Goal: Communication & Community: Answer question/provide support

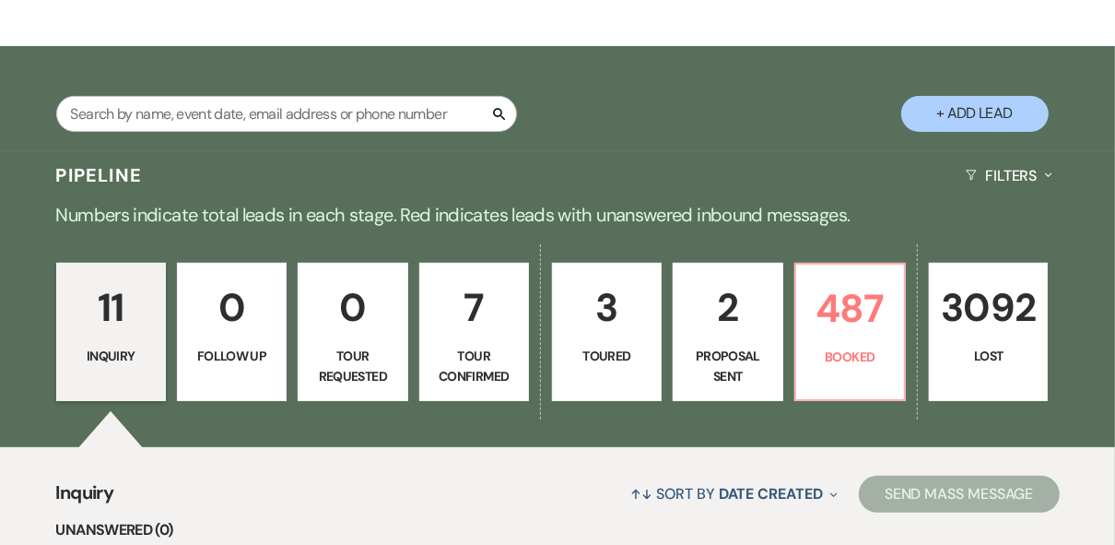
scroll to position [254, 0]
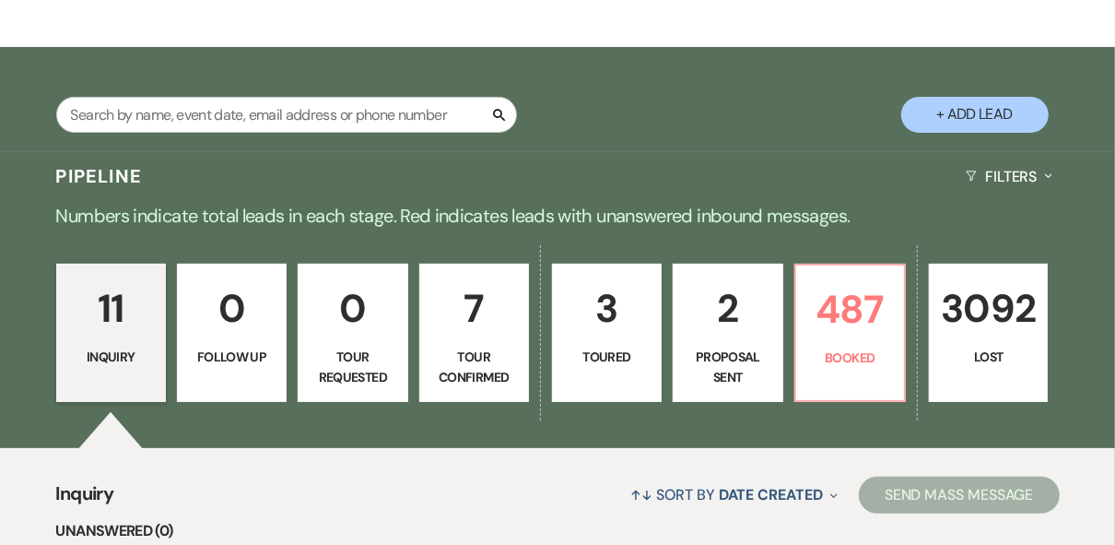
click at [599, 314] on p "3" at bounding box center [607, 308] width 86 height 62
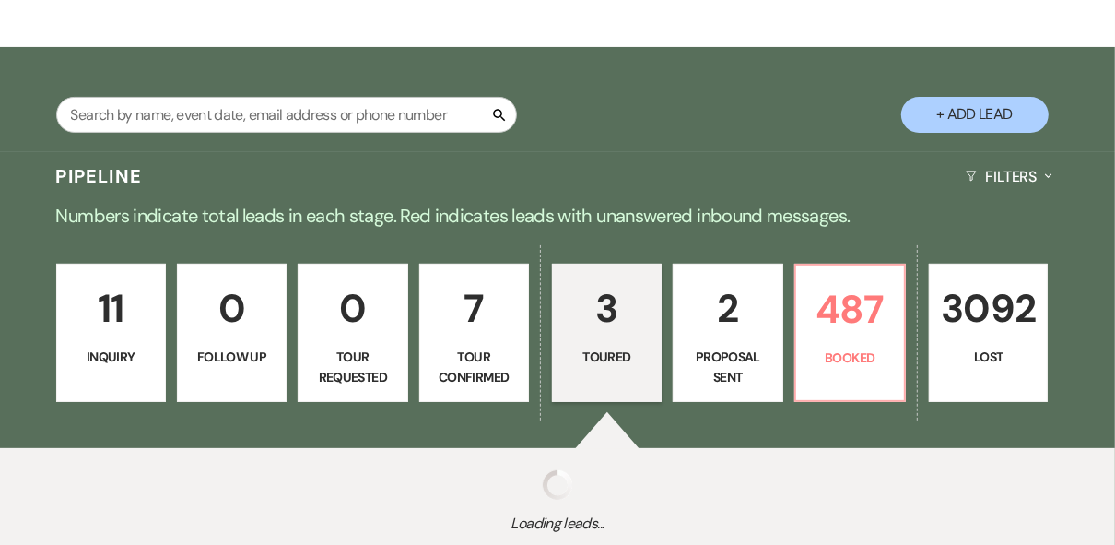
select select "5"
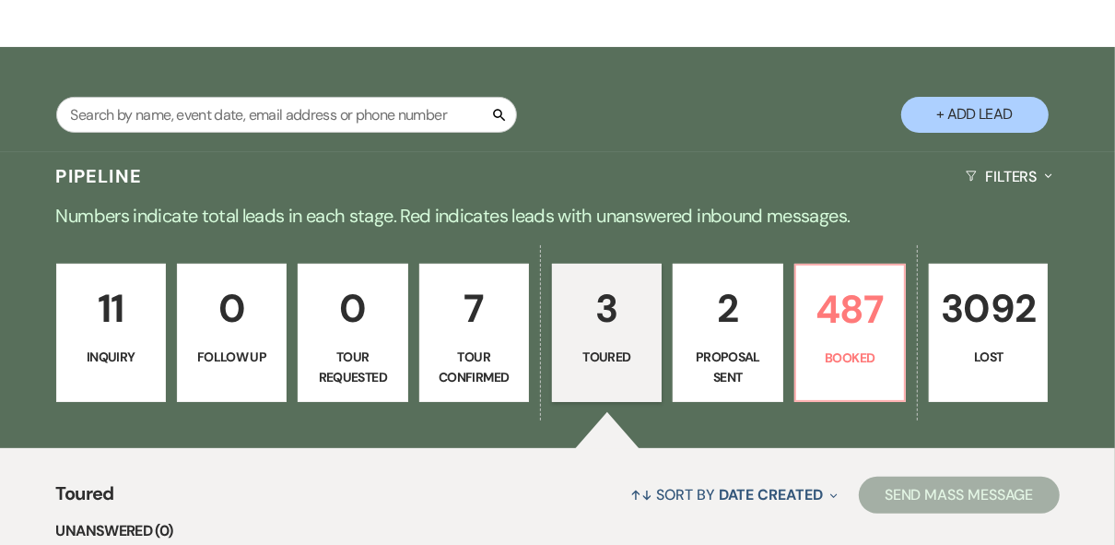
click at [89, 350] on p "Inquiry" at bounding box center [111, 357] width 86 height 20
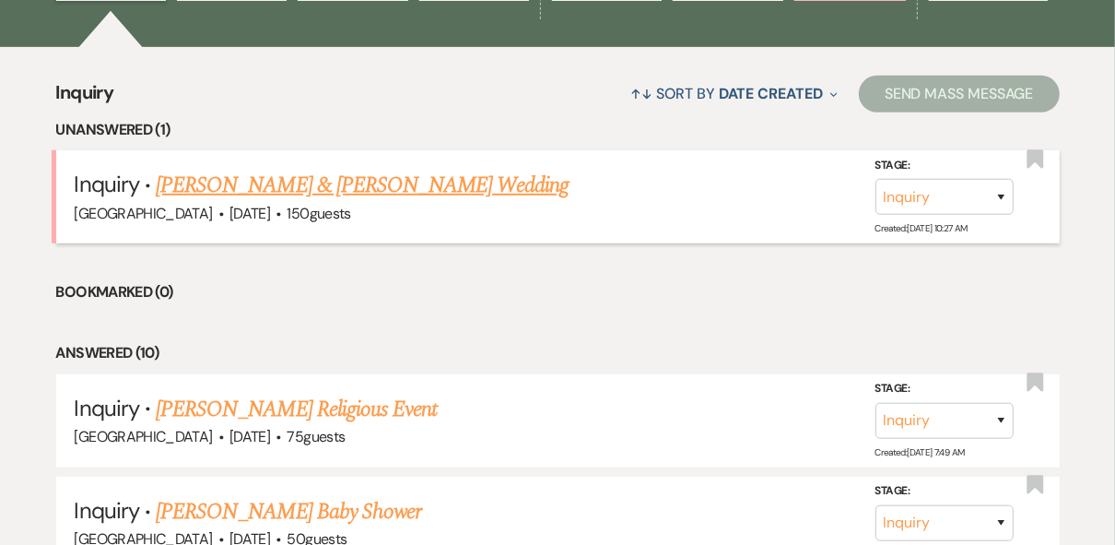
click at [282, 189] on link "[PERSON_NAME] & [PERSON_NAME] Wedding" at bounding box center [362, 185] width 413 height 33
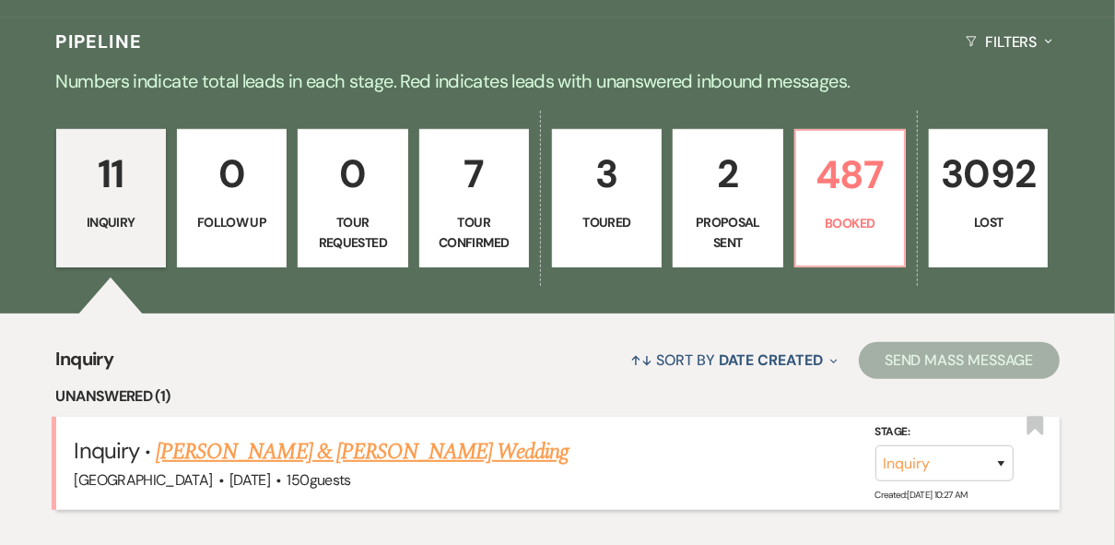
select select "5"
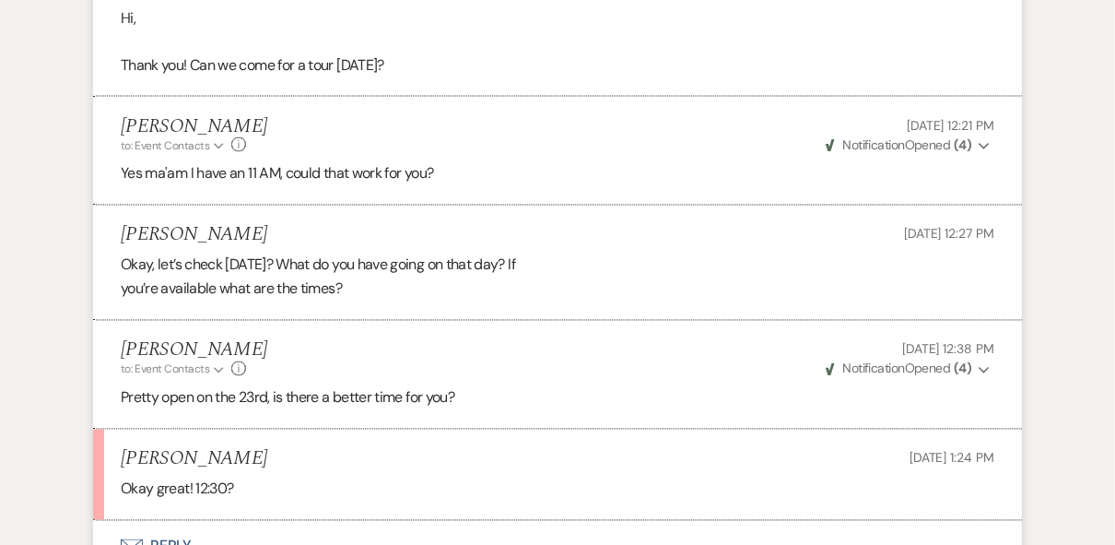
scroll to position [2385, 0]
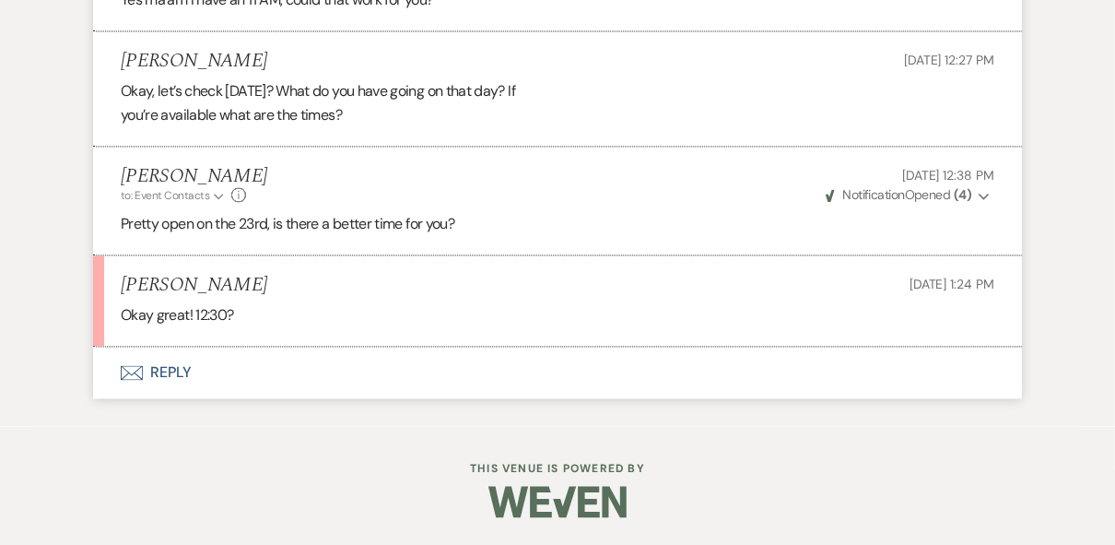
click at [163, 380] on button "Envelope Reply" at bounding box center [557, 373] width 929 height 52
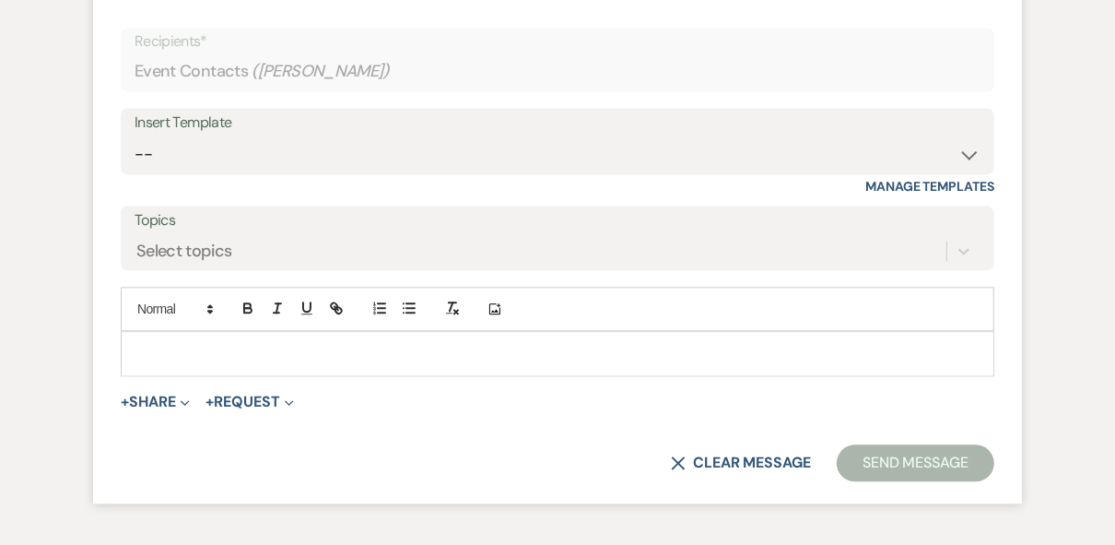
scroll to position [2732, 0]
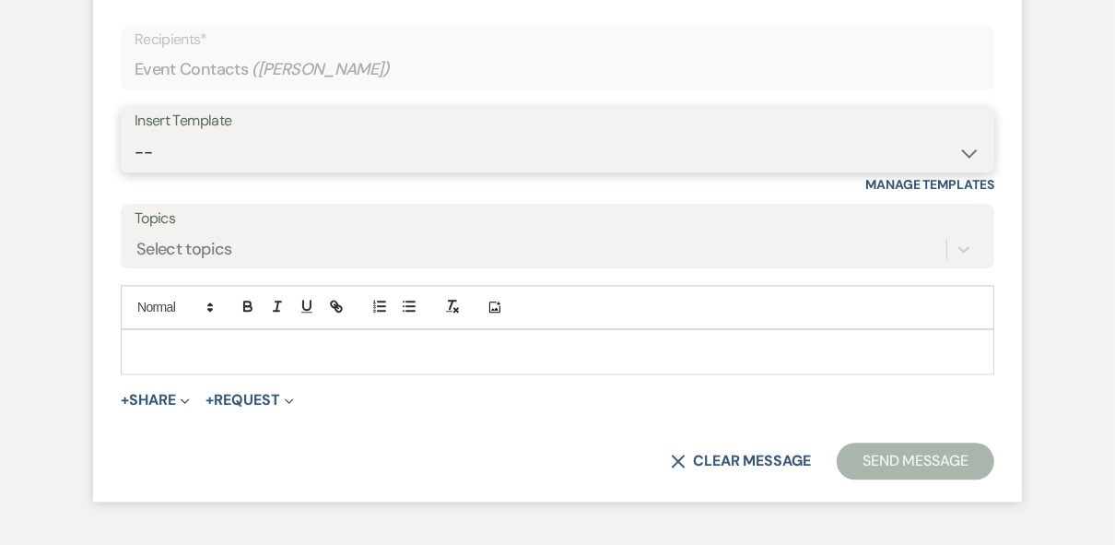
click at [282, 171] on select "-- Weven Planning Portal Introduction (Booked Events) Private Party Inquiry Res…" at bounding box center [558, 153] width 846 height 36
click at [135, 171] on select "-- Weven Planning Portal Introduction (Booked Events) Private Party Inquiry Res…" at bounding box center [558, 153] width 846 height 36
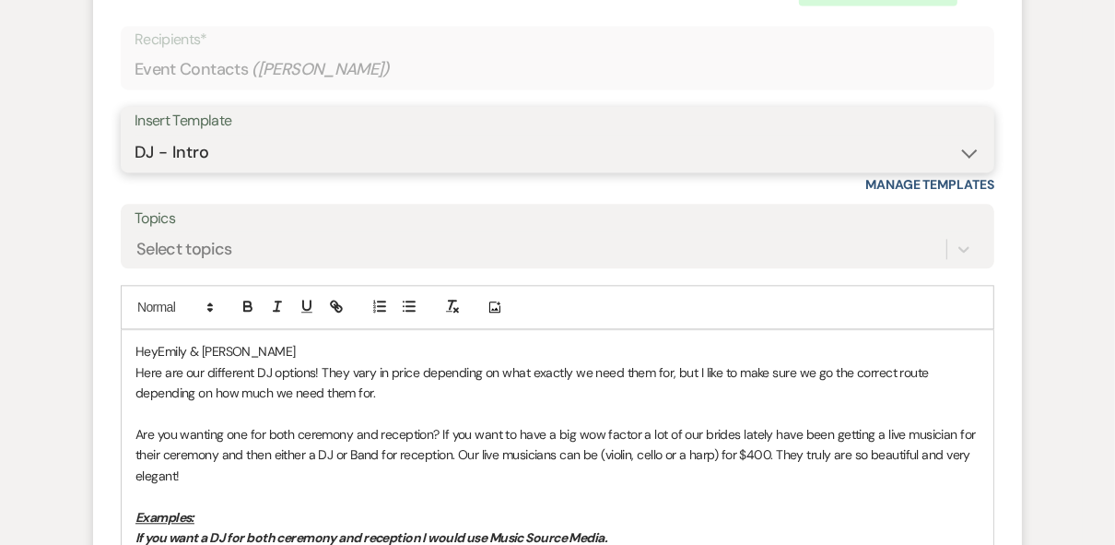
click at [275, 171] on select "-- Weven Planning Portal Introduction (Booked Events) Private Party Inquiry Res…" at bounding box center [558, 153] width 846 height 36
click at [135, 171] on select "-- Weven Planning Portal Introduction (Booked Events) Private Party Inquiry Res…" at bounding box center [558, 153] width 846 height 36
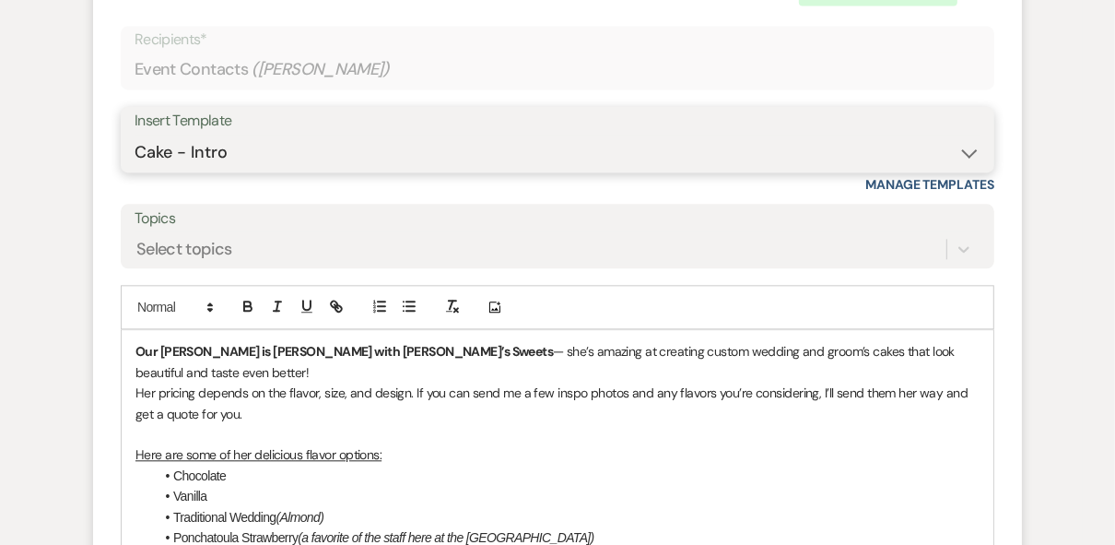
click at [299, 171] on select "-- Weven Planning Portal Introduction (Booked Events) Private Party Inquiry Res…" at bounding box center [558, 153] width 846 height 36
select select "6122"
click at [135, 171] on select "-- Weven Planning Portal Introduction (Booked Events) Private Party Inquiry Res…" at bounding box center [558, 153] width 846 height 36
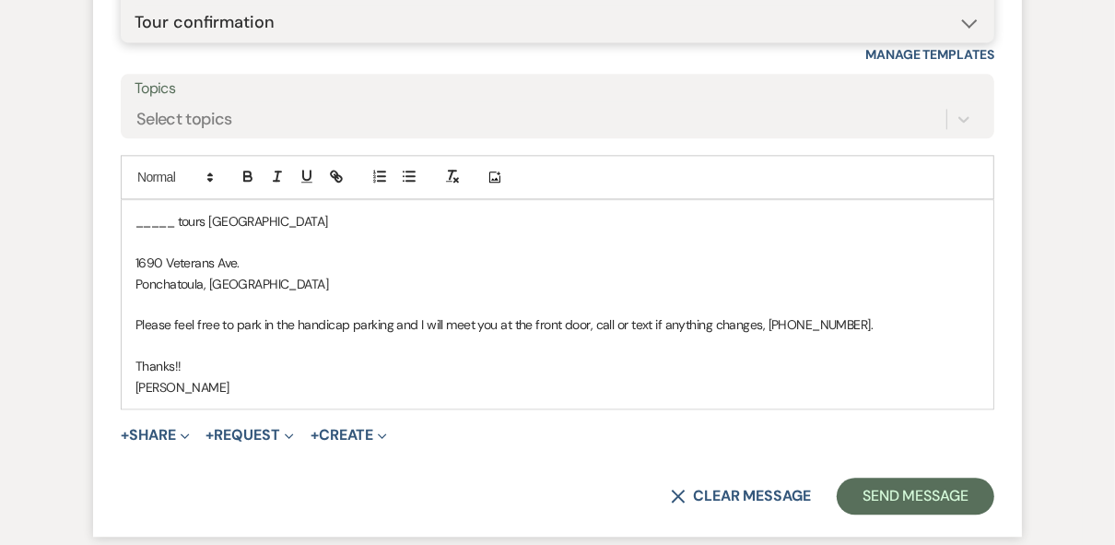
scroll to position [3065, 0]
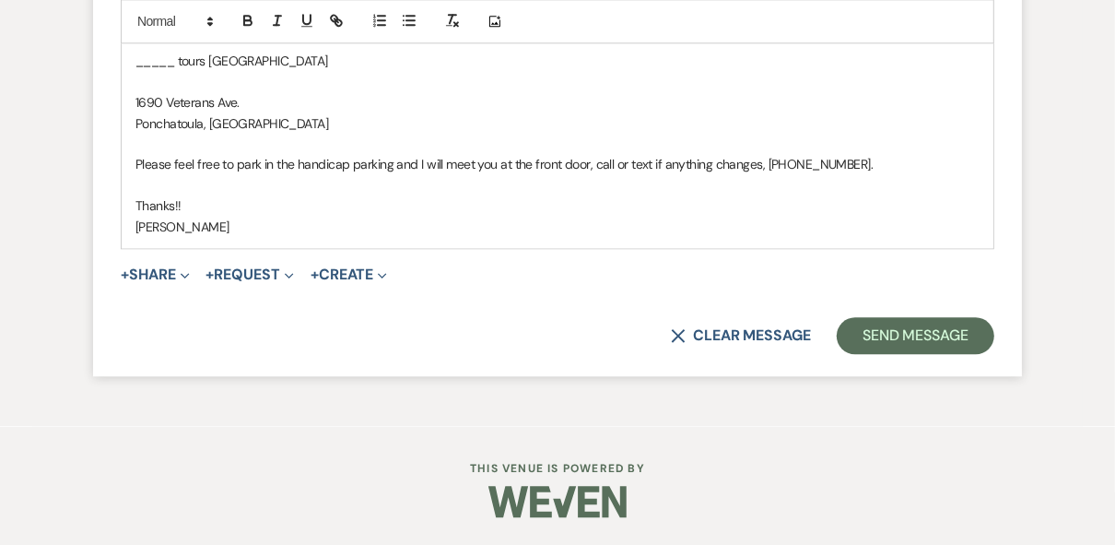
click at [164, 83] on p at bounding box center [558, 82] width 844 height 20
click at [181, 52] on p "_____ tours [GEOGRAPHIC_DATA]" at bounding box center [558, 61] width 844 height 20
click at [382, 64] on p "[PERSON_NAME] and [PERSON_NAME] tours [GEOGRAPHIC_DATA]" at bounding box center [558, 61] width 844 height 20
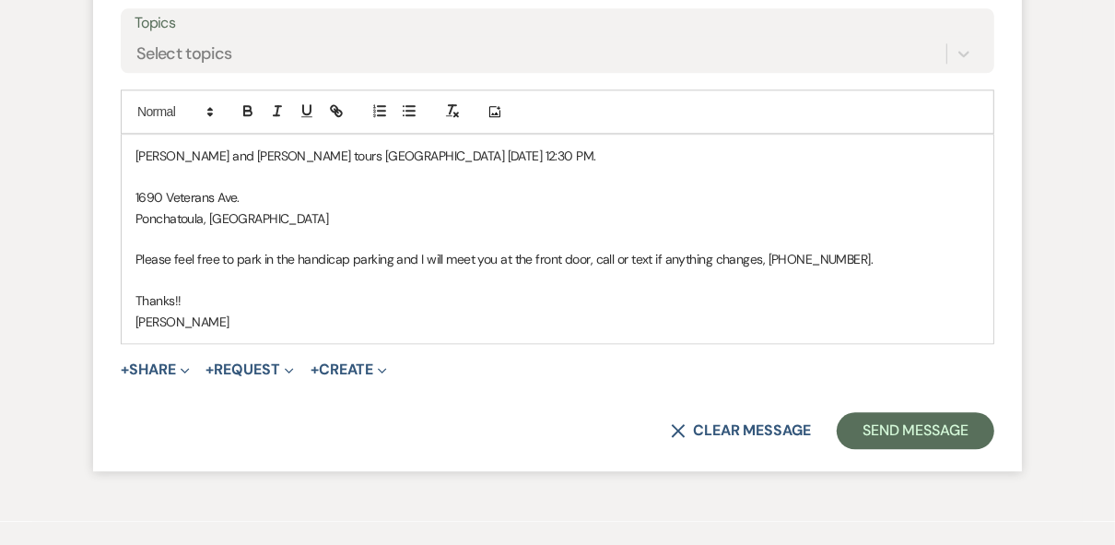
scroll to position [2931, 0]
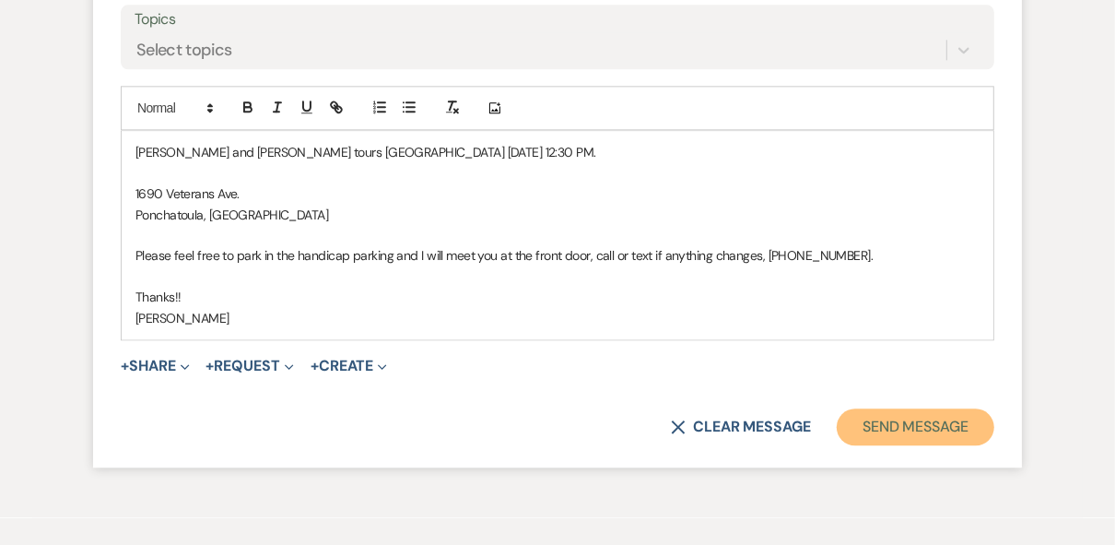
click at [919, 445] on button "Send Message" at bounding box center [916, 426] width 158 height 37
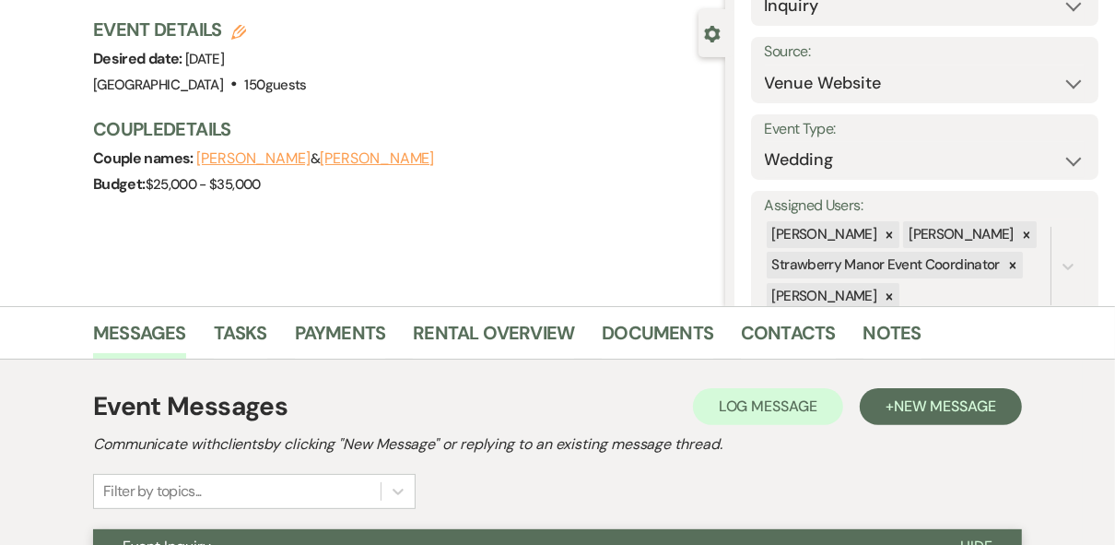
scroll to position [0, 0]
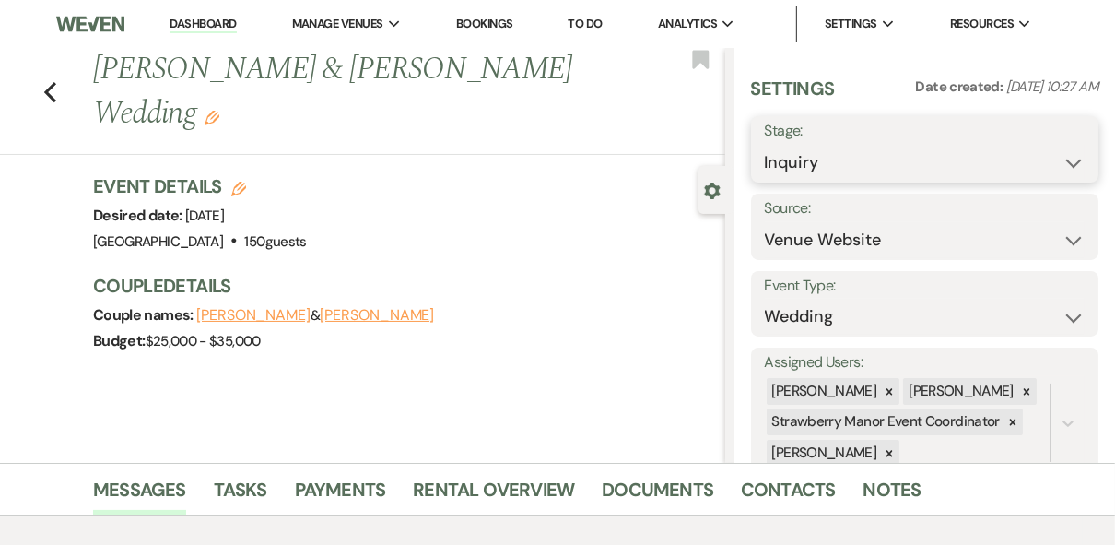
click at [961, 155] on select "Inquiry Follow Up Tour Requested Tour Confirmed Toured Proposal Sent Booked Lost" at bounding box center [925, 163] width 321 height 36
select select "4"
click at [765, 145] on select "Inquiry Follow Up Tour Requested Tour Confirmed Toured Proposal Sent Booked Lost" at bounding box center [925, 163] width 321 height 36
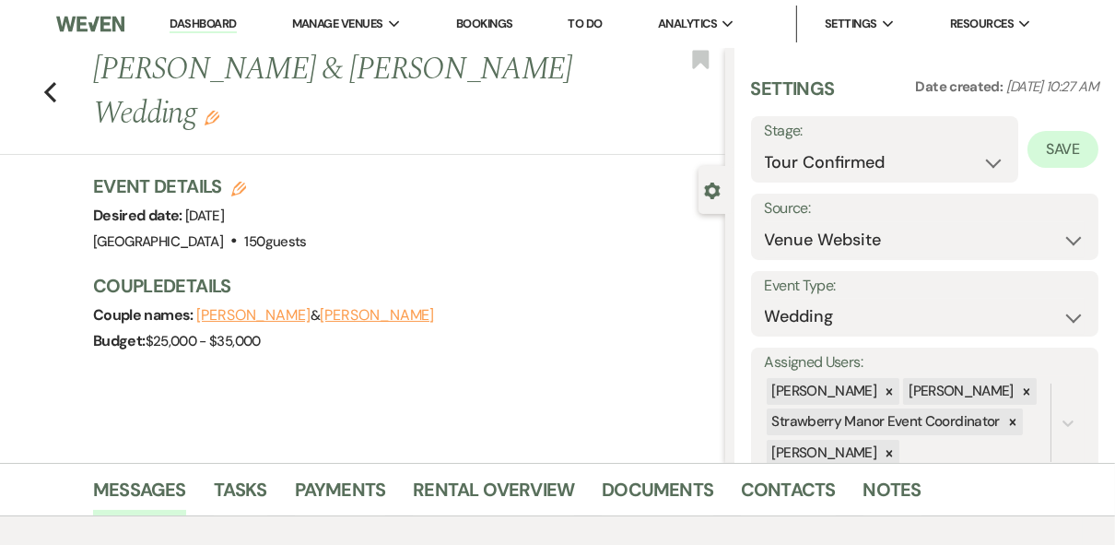
click at [1060, 152] on button "Save" at bounding box center [1063, 149] width 71 height 37
click at [199, 28] on link "Dashboard" at bounding box center [203, 25] width 66 height 18
select select "4"
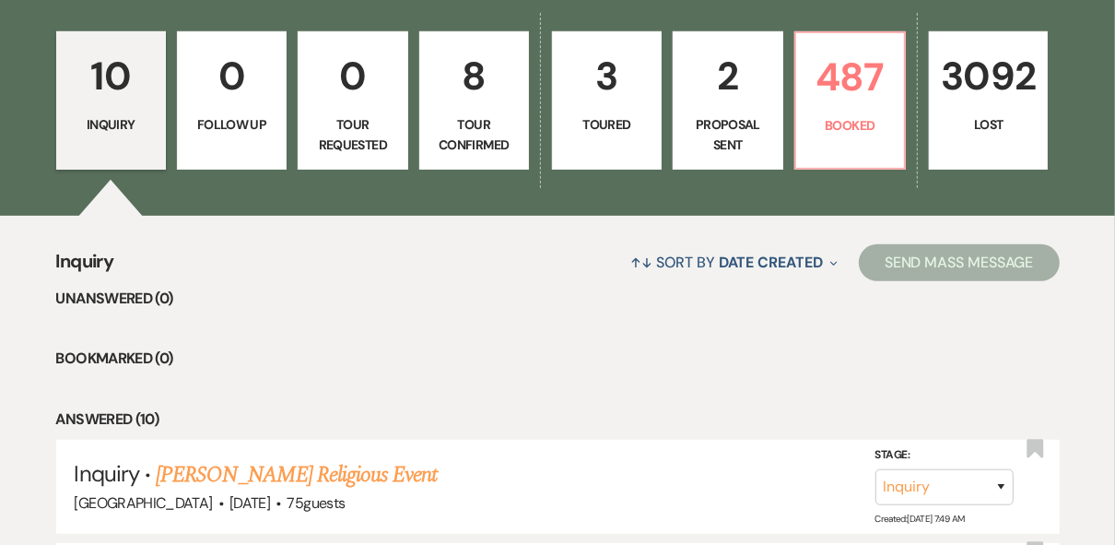
scroll to position [488, 0]
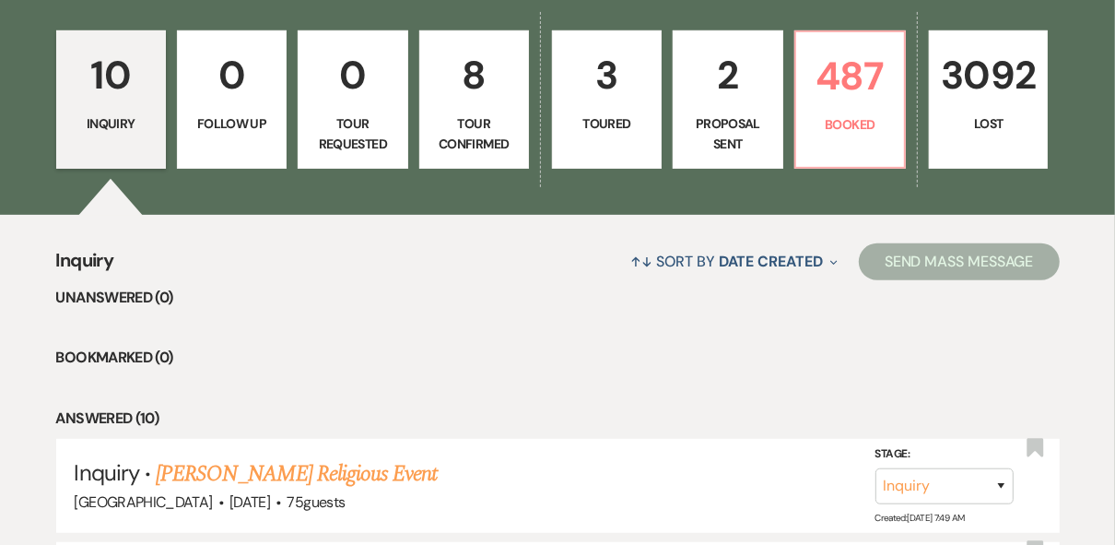
click at [471, 98] on p "8" at bounding box center [474, 75] width 86 height 62
select select "4"
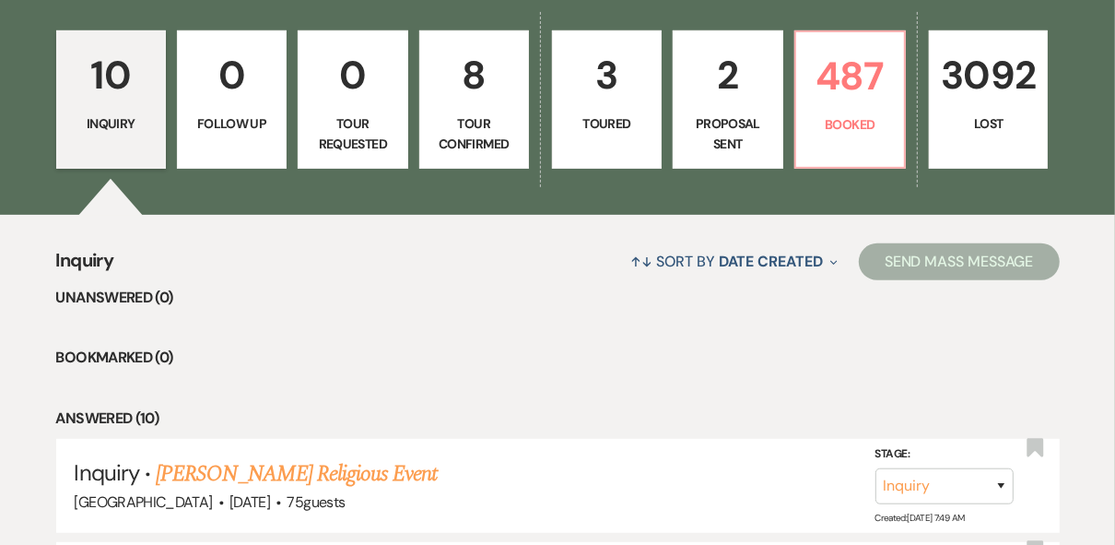
select select "4"
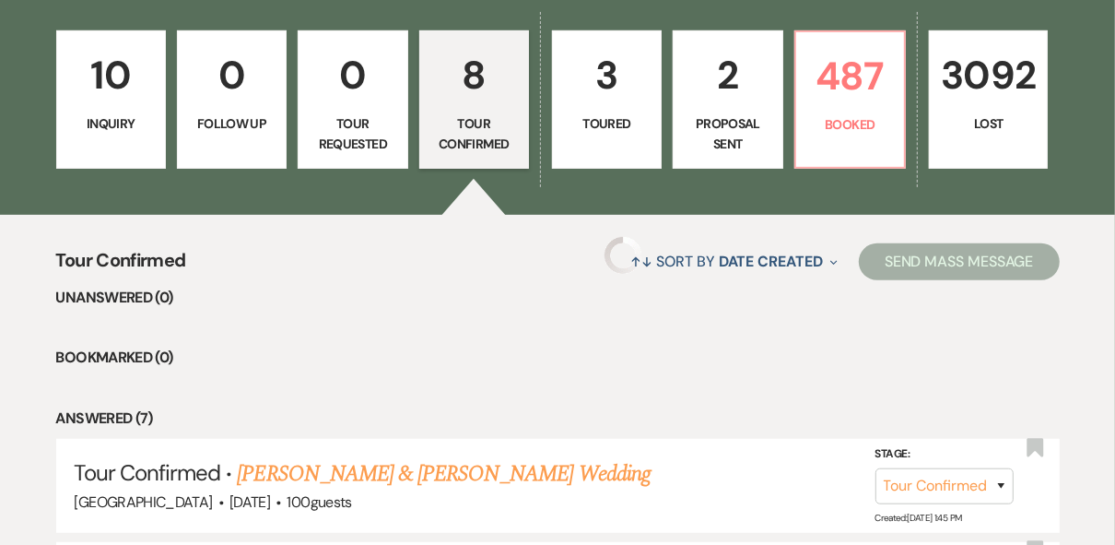
select select "4"
click at [114, 118] on p "Inquiry" at bounding box center [111, 123] width 86 height 20
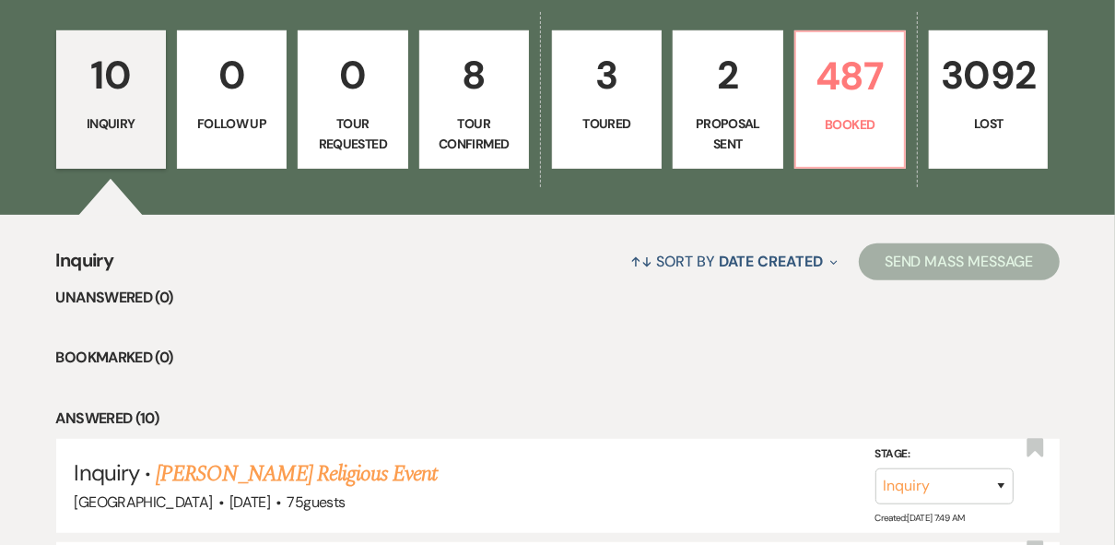
click at [470, 111] on link "8 Tour Confirmed" at bounding box center [474, 99] width 110 height 138
select select "4"
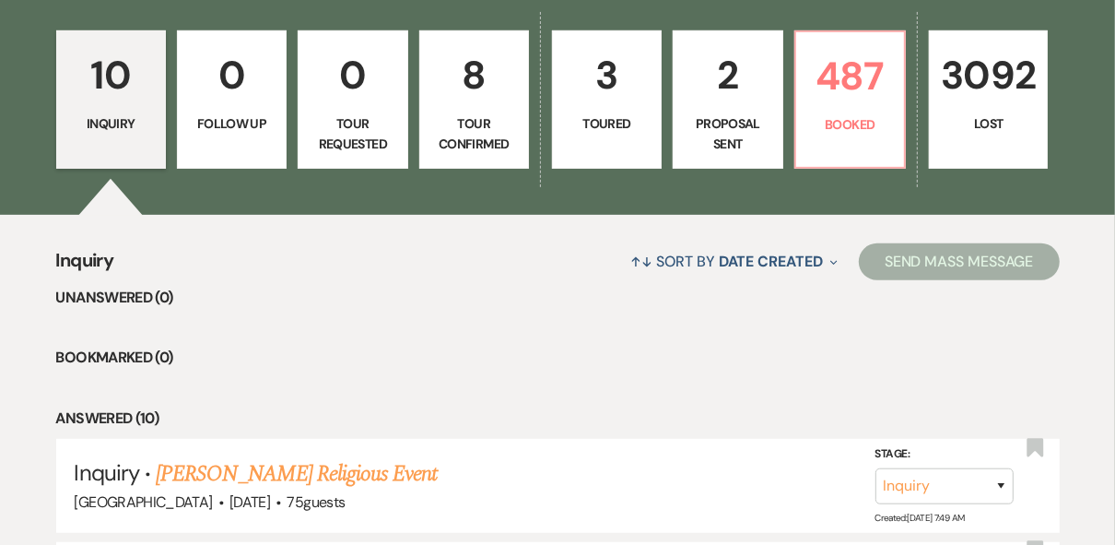
select select "4"
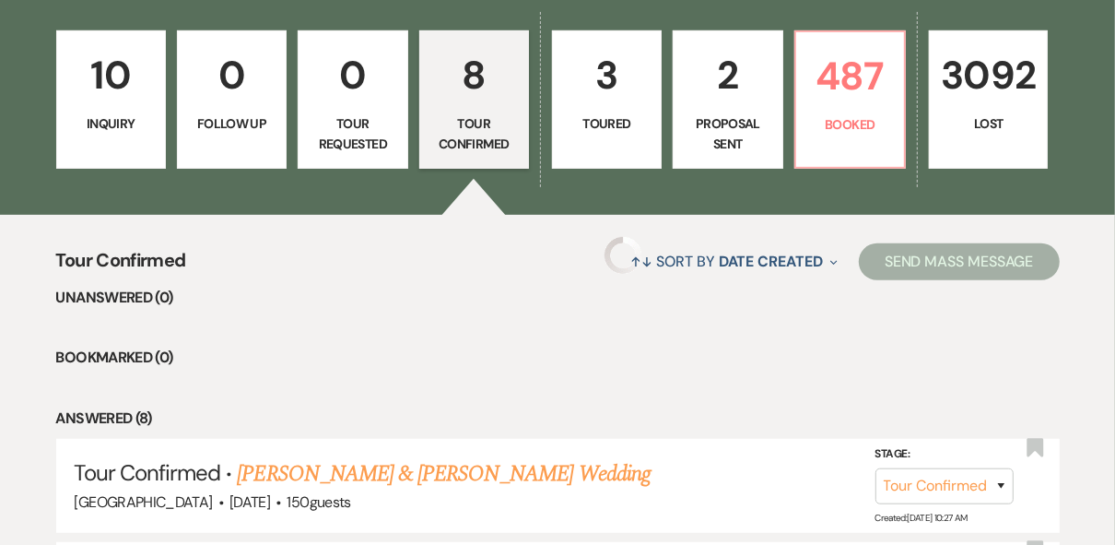
select select "4"
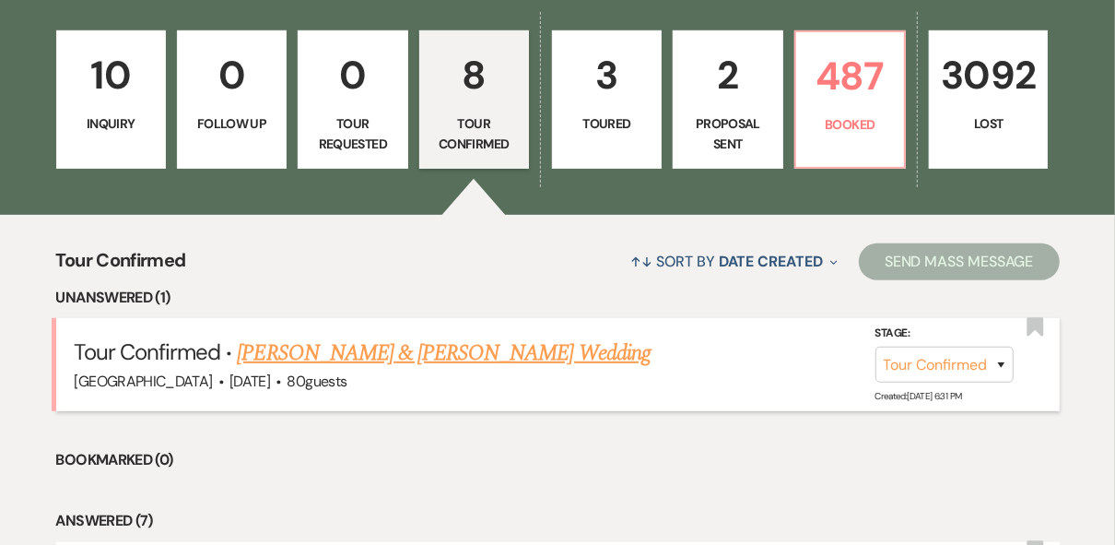
click at [471, 356] on link "[PERSON_NAME] & [PERSON_NAME] Wedding" at bounding box center [443, 352] width 413 height 33
select select "4"
select select "5"
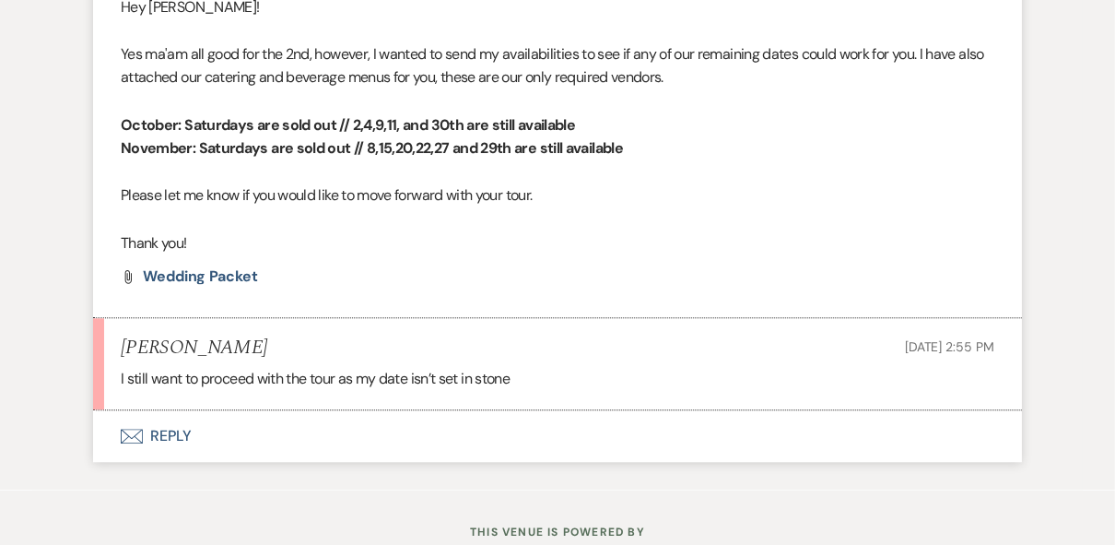
scroll to position [3051, 0]
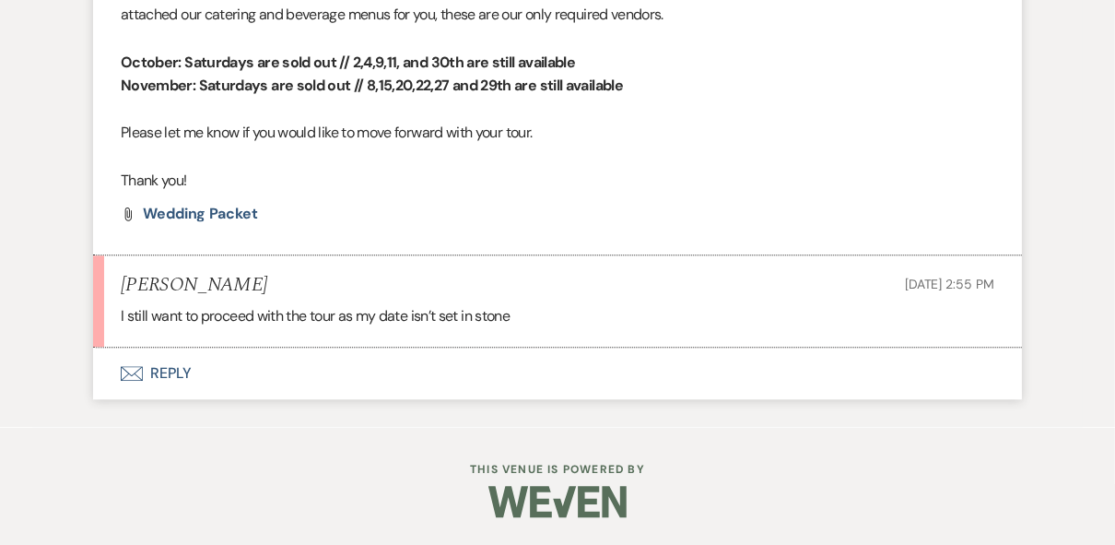
click at [172, 381] on button "Envelope Reply" at bounding box center [557, 374] width 929 height 52
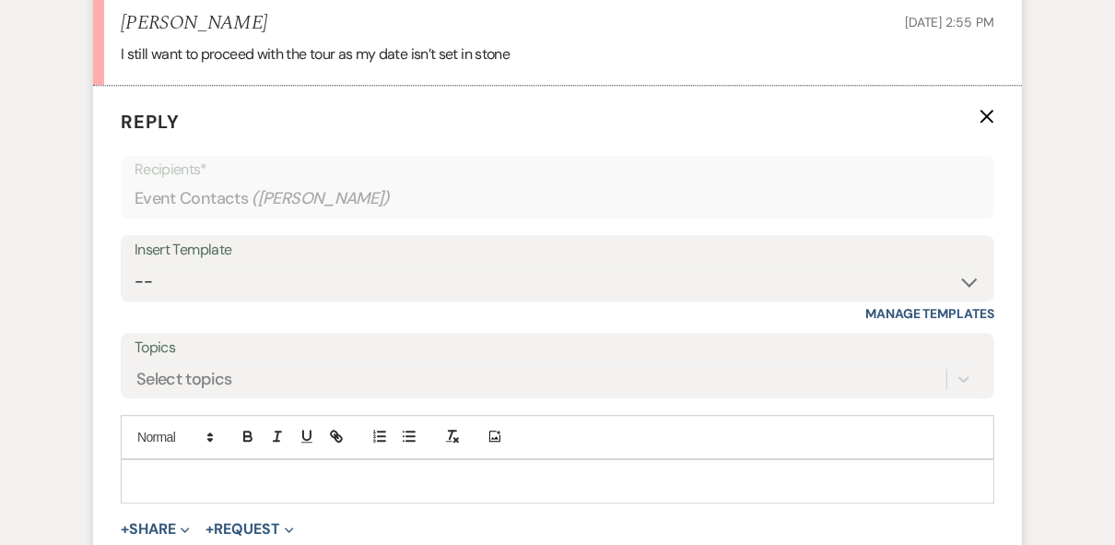
scroll to position [3397, 0]
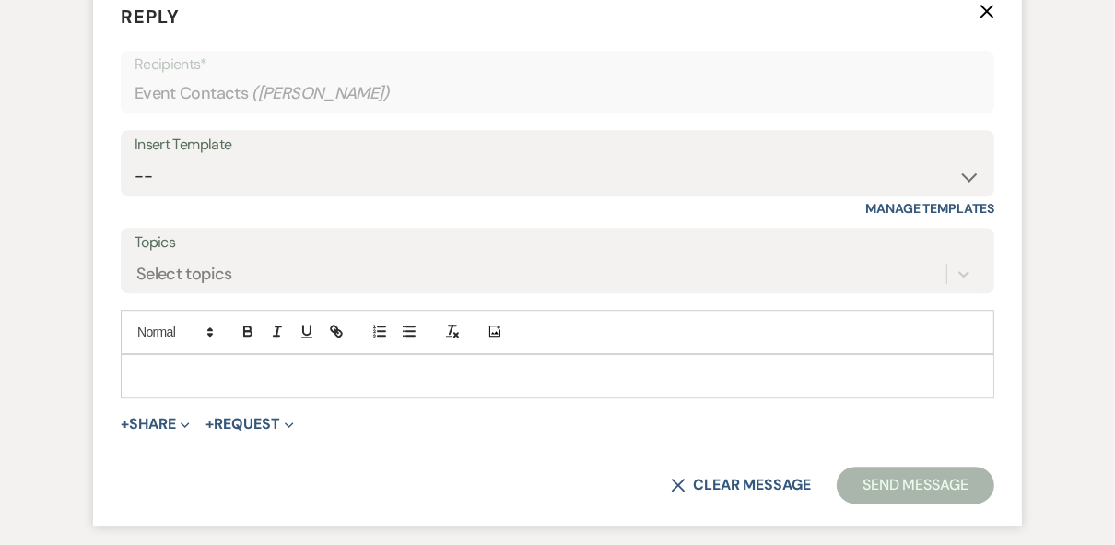
click at [192, 384] on div at bounding box center [558, 376] width 872 height 42
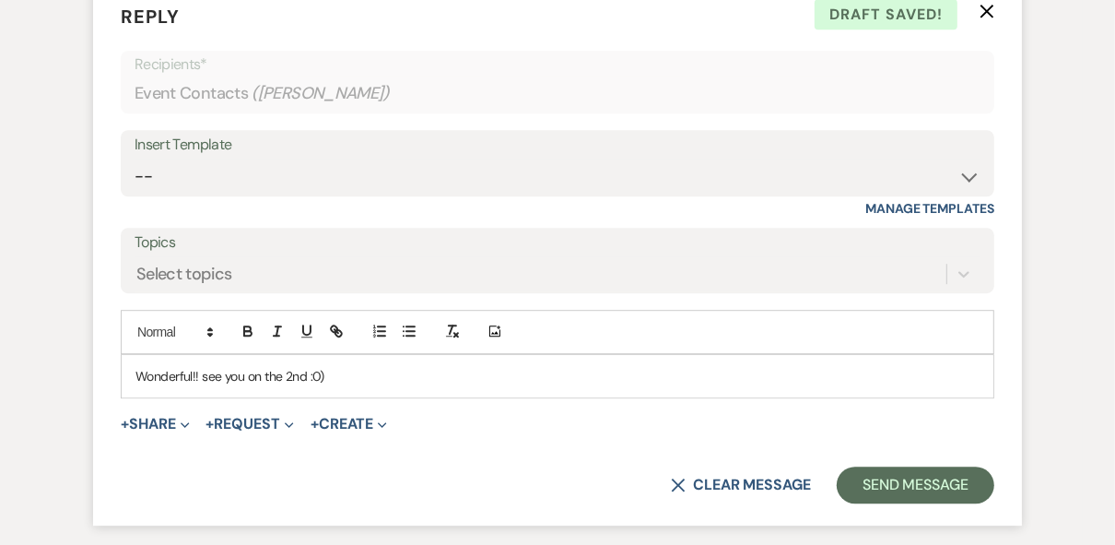
click at [845, 523] on form "Reply X Draft saved! Recipients* Event Contacts ( [PERSON_NAME] ) Insert Templa…" at bounding box center [557, 254] width 929 height 546
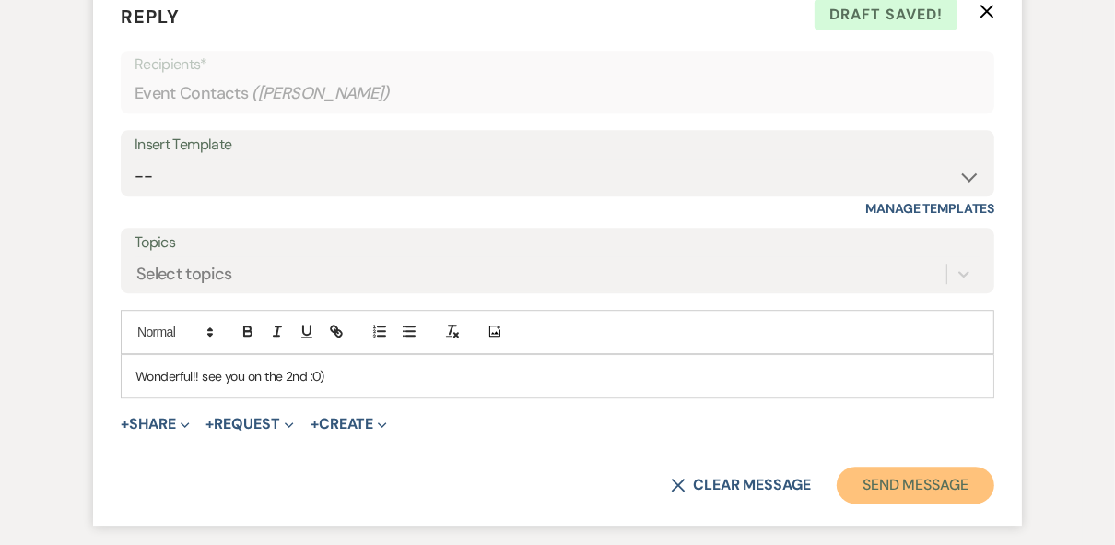
click at [860, 502] on button "Send Message" at bounding box center [916, 484] width 158 height 37
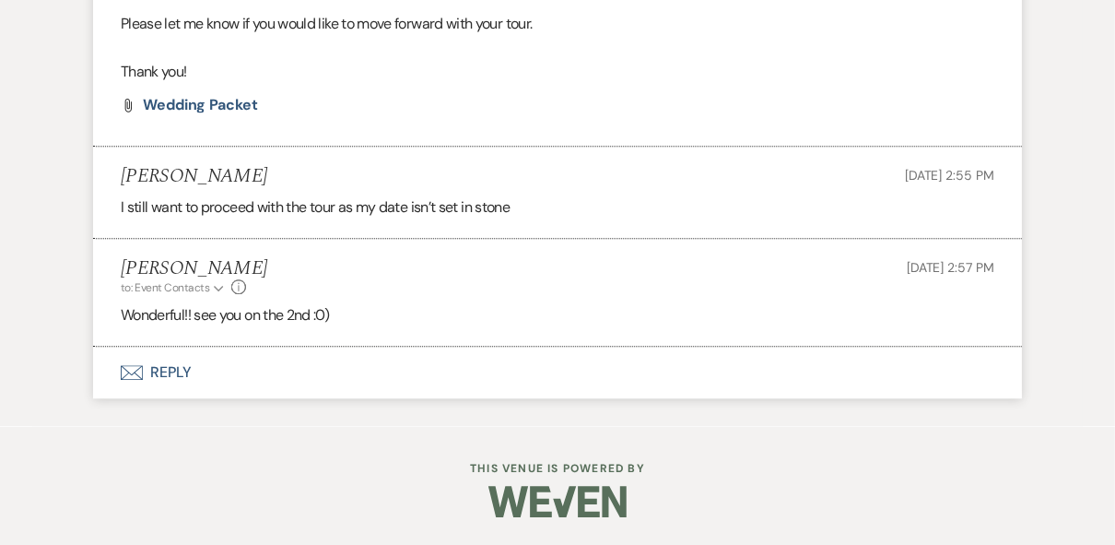
scroll to position [3157, 0]
